Goal: Task Accomplishment & Management: Manage account settings

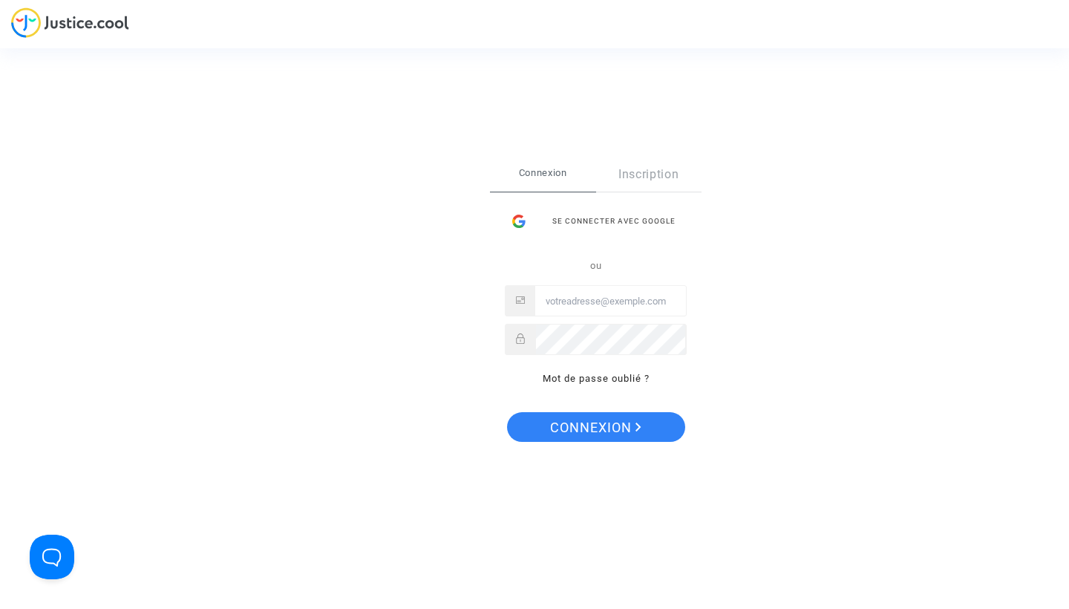
type input "jeanfrancois.hay@sciencespo.fr"
click at [601, 422] on span "Connexion" at bounding box center [595, 427] width 91 height 31
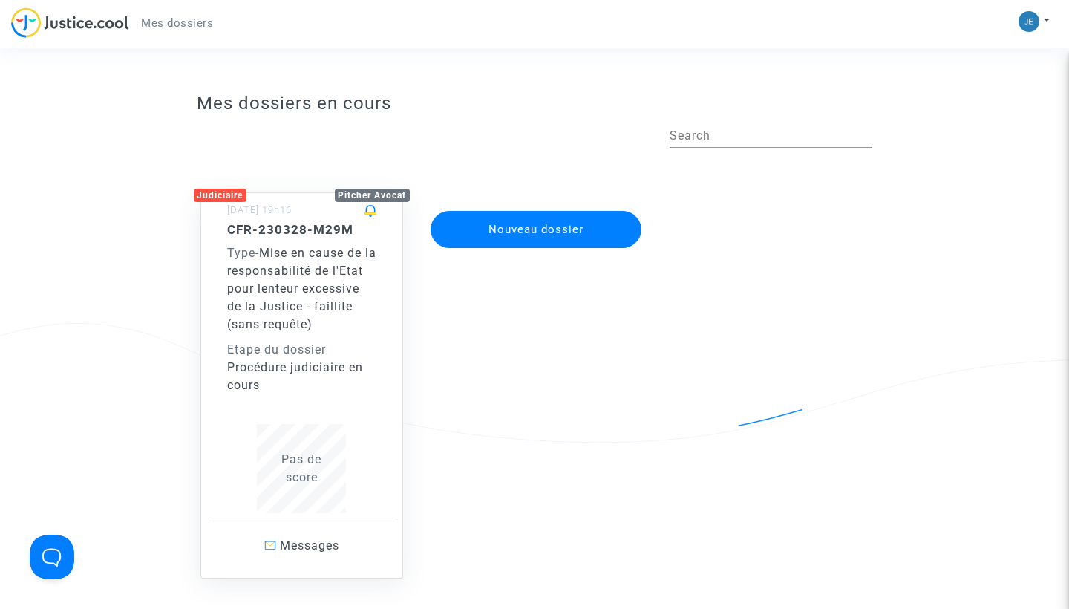
click at [322, 309] on span "Mise en cause de la responsabilité de l'Etat pour lenteur excessive de la Justi…" at bounding box center [301, 288] width 149 height 85
